Goal: Task Accomplishment & Management: Complete application form

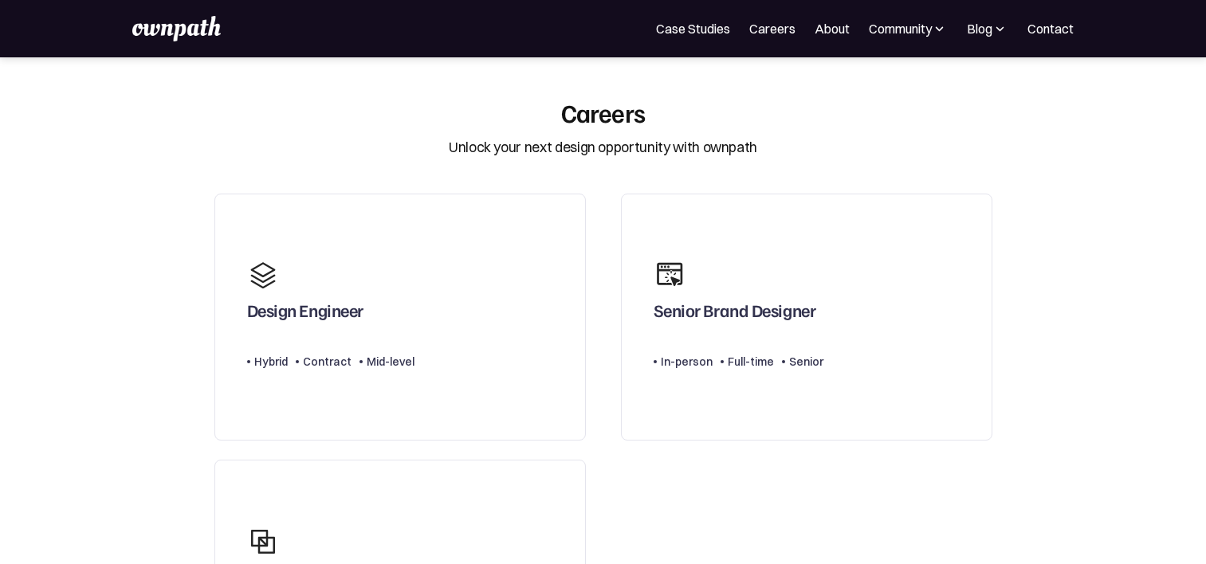
scroll to position [239, 0]
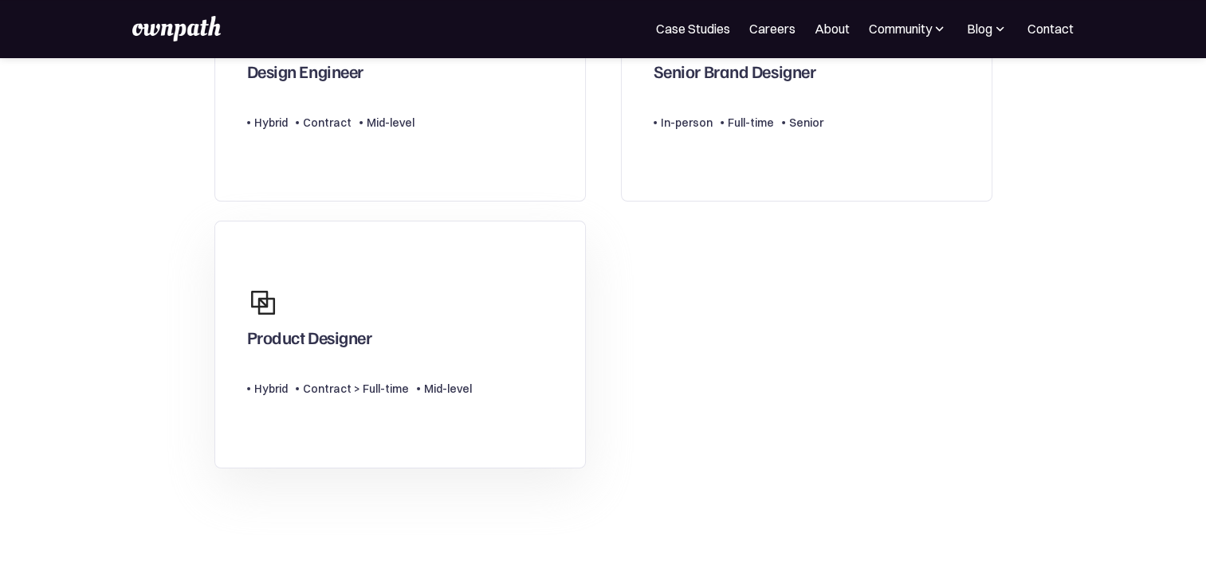
click at [444, 328] on div "Product Designer" at bounding box center [359, 317] width 225 height 77
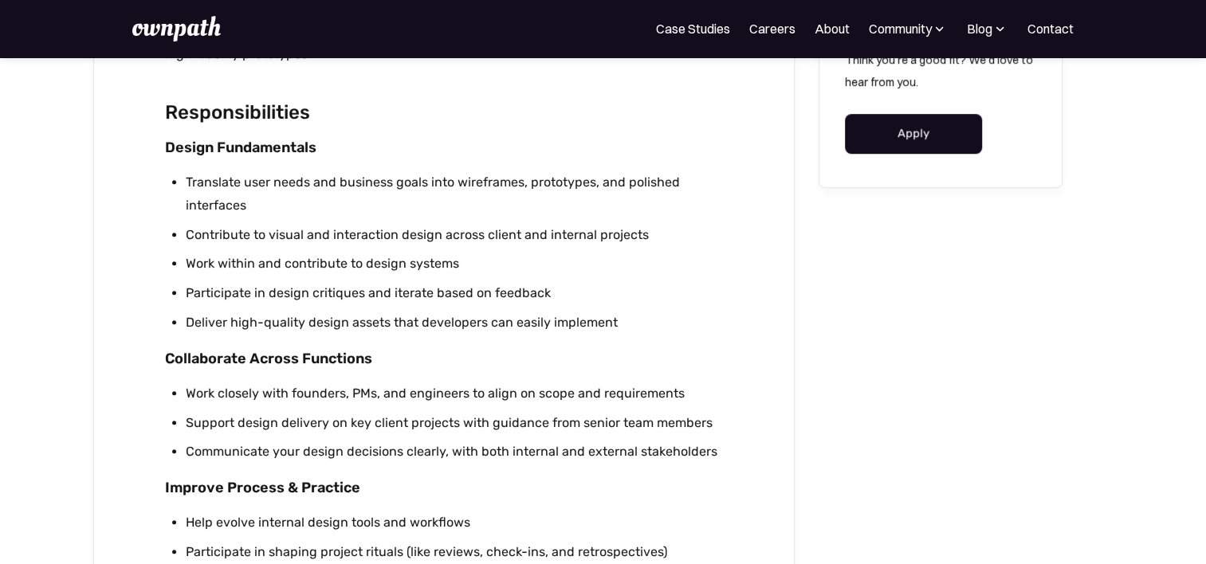
scroll to position [1036, 0]
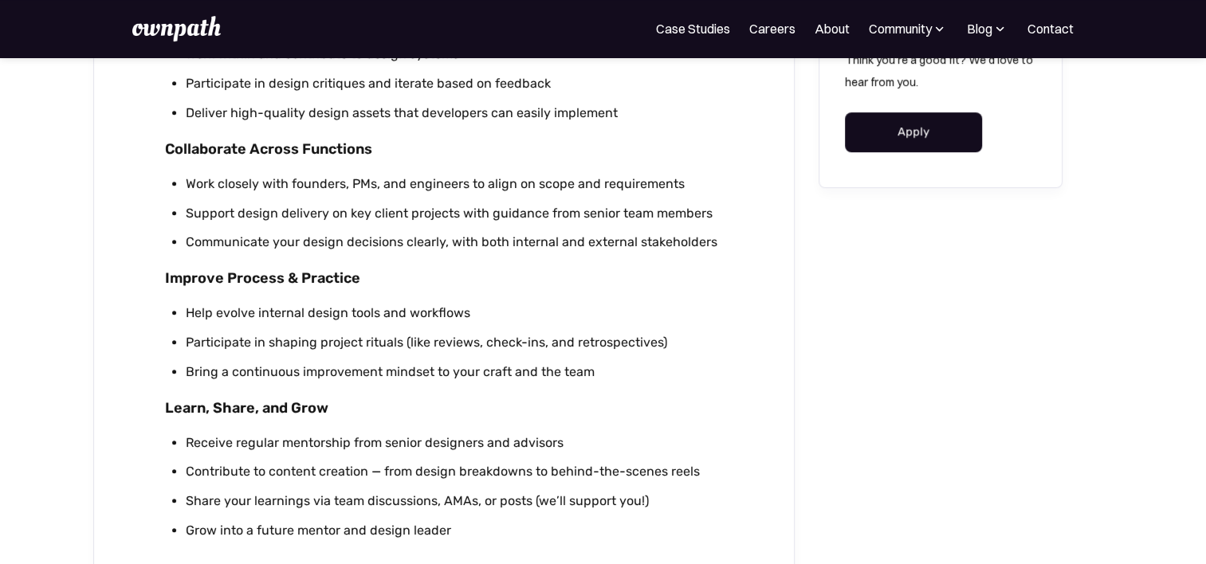
click at [875, 146] on link "Apply" at bounding box center [914, 132] width 138 height 40
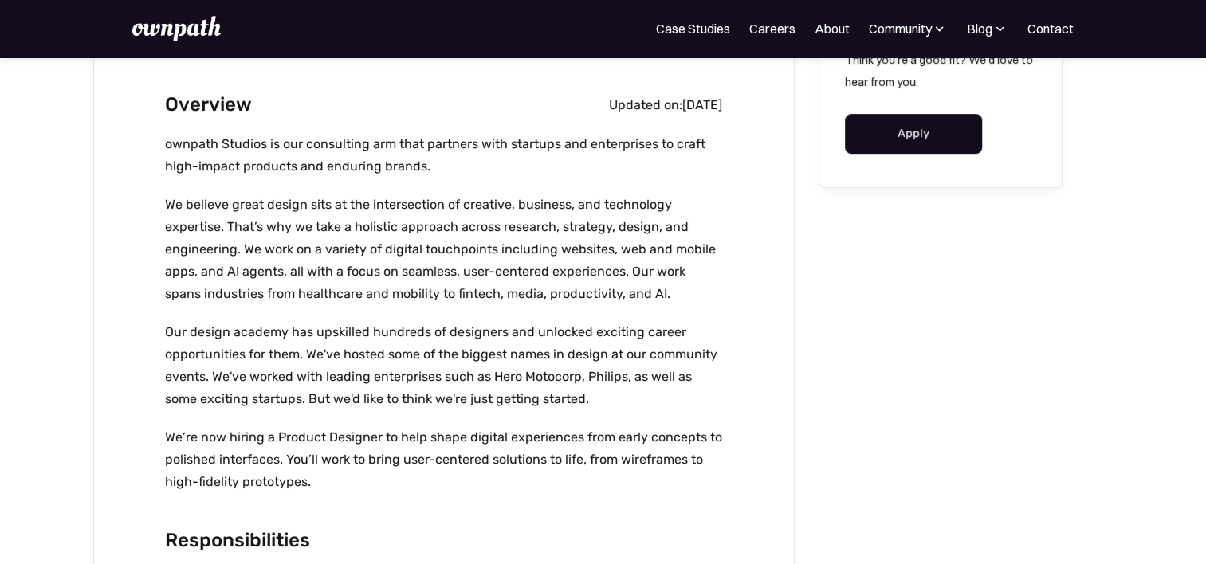
scroll to position [0, 0]
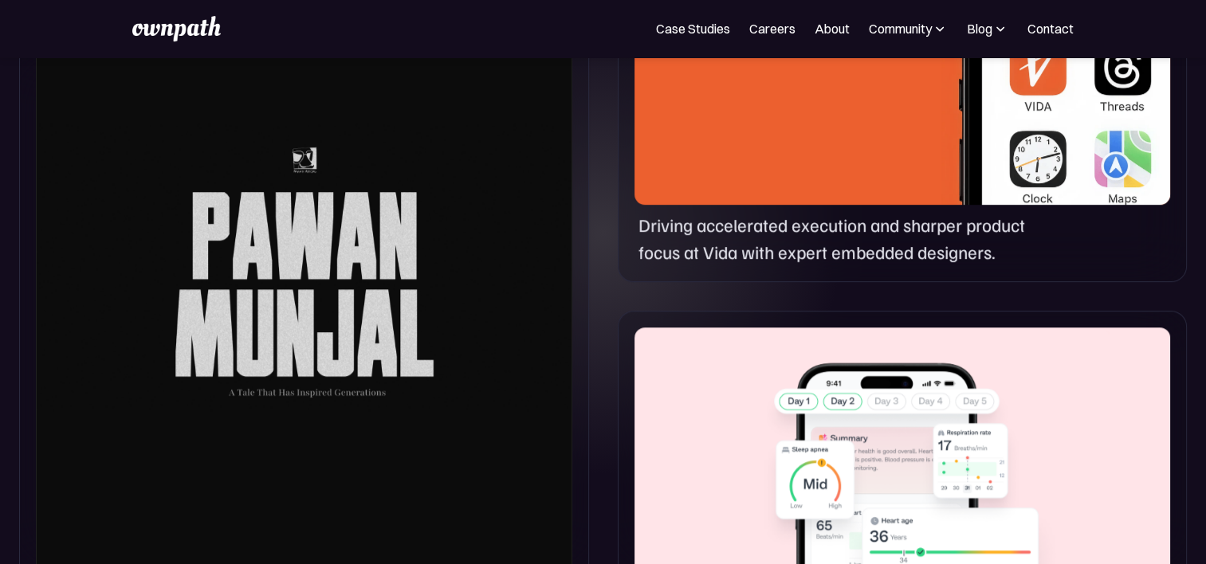
scroll to position [957, 0]
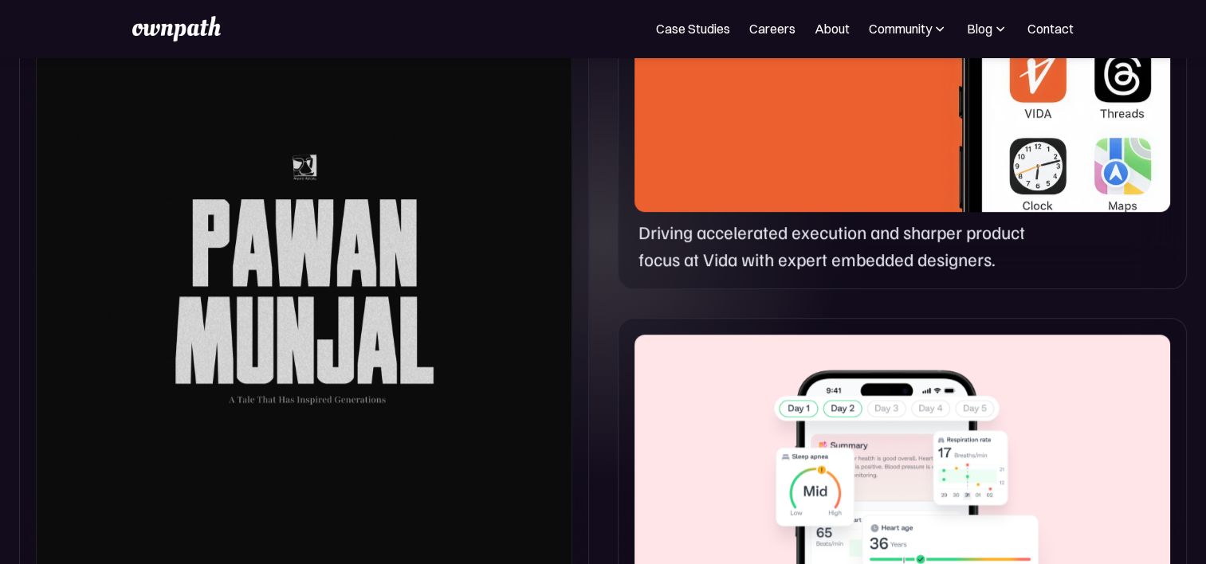
click at [689, 233] on p "Driving accelerated execution and sharper product focus at Vida with expert emb…" at bounding box center [846, 245] width 415 height 54
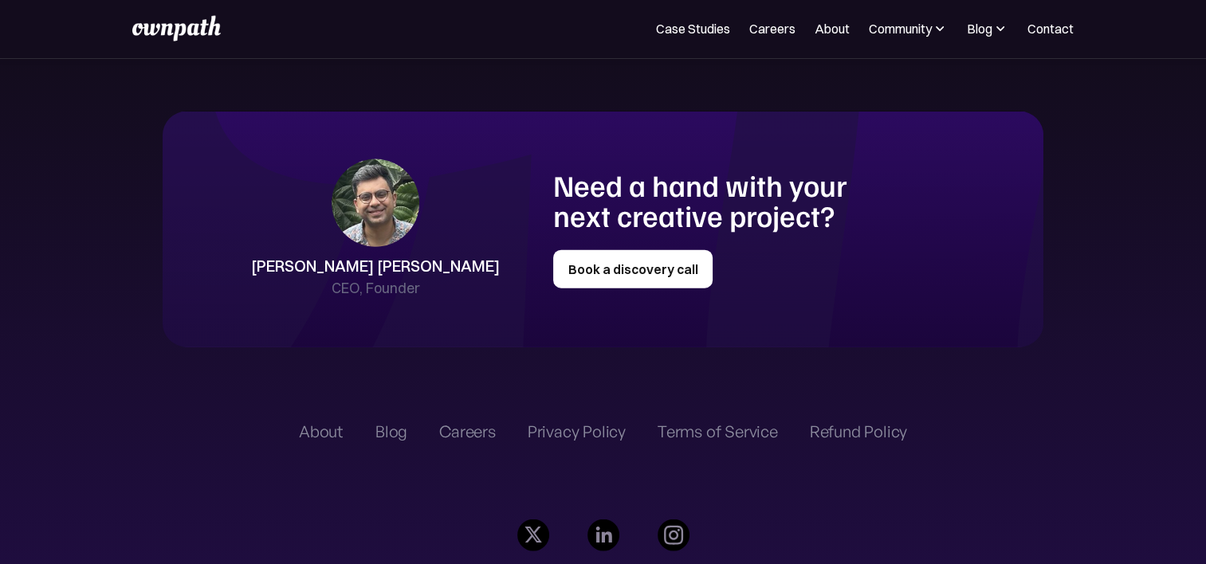
scroll to position [3784, 0]
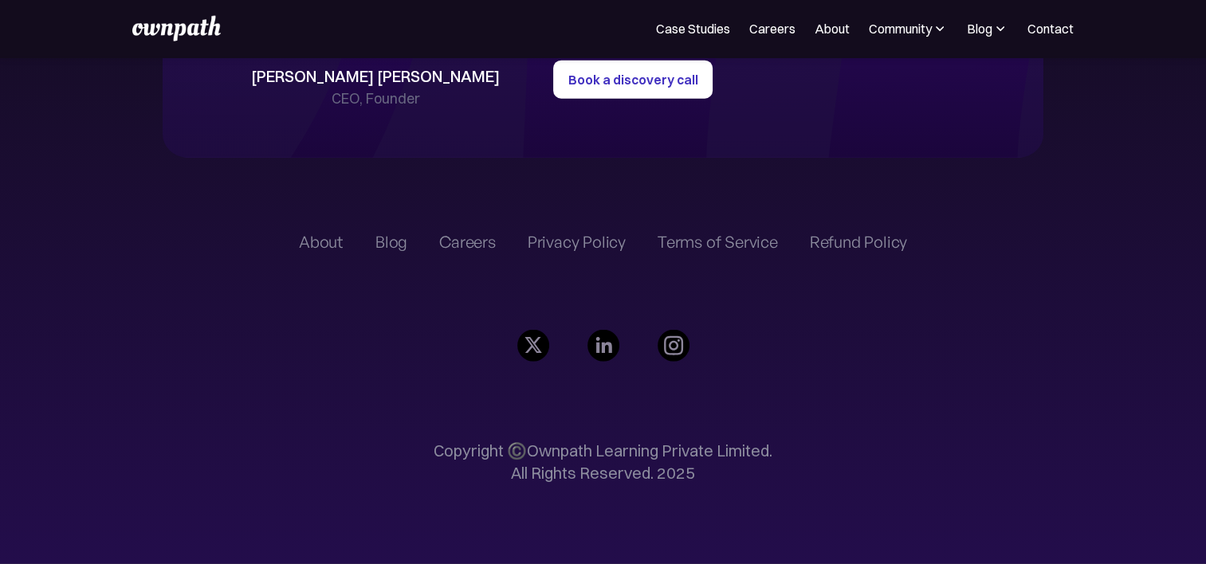
click at [479, 244] on div "Careers" at bounding box center [467, 242] width 57 height 19
